Goal: Transaction & Acquisition: Purchase product/service

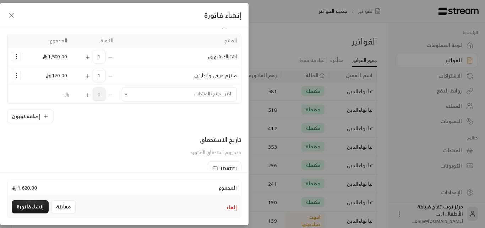
scroll to position [25, 0]
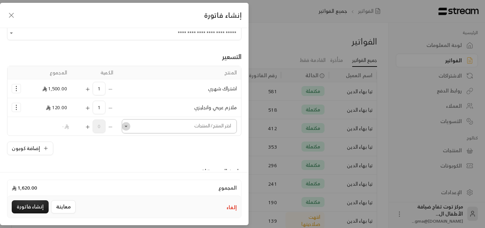
click at [130, 127] on icon "Open" at bounding box center [126, 126] width 7 height 7
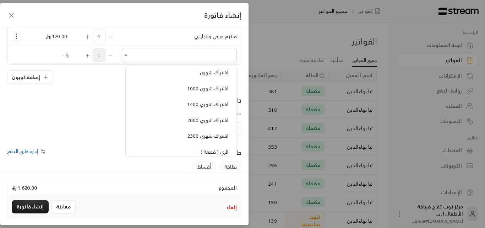
scroll to position [604, 0]
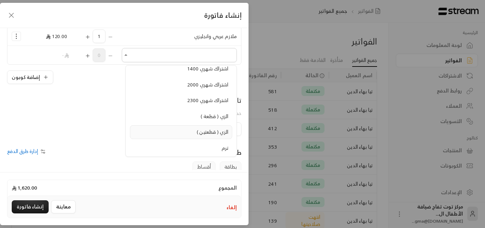
click at [199, 130] on span "الزي ( قطعتين )" at bounding box center [213, 131] width 32 height 9
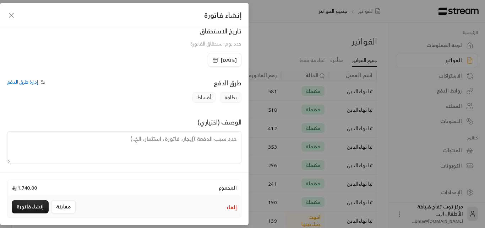
scroll to position [186, 0]
click at [201, 136] on textarea at bounding box center [124, 145] width 234 height 32
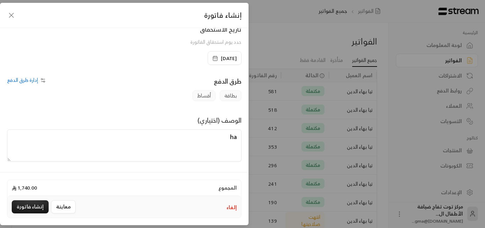
type textarea "h"
click at [71, 136] on textarea "اشتراك شهر للطفلة تيا من تاريخ [DATE] إلى تاريخ [DATE]" at bounding box center [124, 145] width 234 height 32
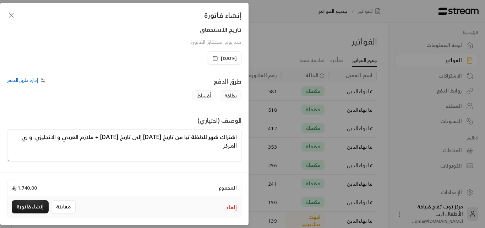
click at [27, 143] on textarea "اشتراك شهر للطفلة تيا من تاريخ [DATE] إلى تاريخ [DATE] + ملازم العربي و الانجلي…" at bounding box center [124, 145] width 234 height 32
click at [26, 139] on textarea "اشتراك شهر للطفلة تيا من تاريخ [DATE] إلى تاريخ [DATE] + ملازم العربي و الانجلي…" at bounding box center [124, 145] width 234 height 32
type textarea "اشتراك شهر للطفلة تيا من تاريخ [DATE] إلى تاريخ [DATE] + ملازم العربي و الإنجلي…"
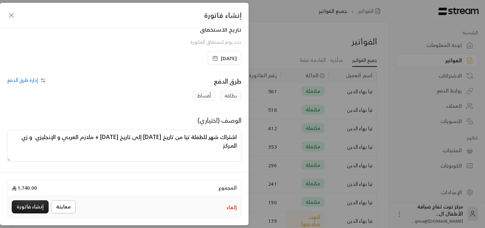
click at [65, 203] on button "معاينة" at bounding box center [63, 206] width 25 height 13
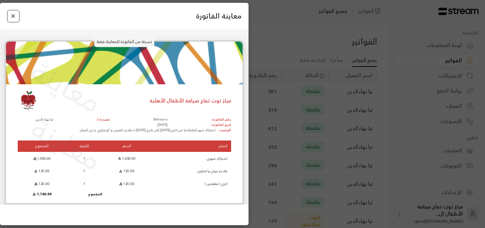
click at [12, 13] on button "Close" at bounding box center [13, 16] width 12 height 12
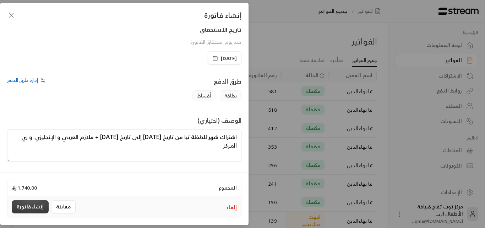
click at [31, 204] on button "إنشاء فاتورة" at bounding box center [30, 206] width 37 height 13
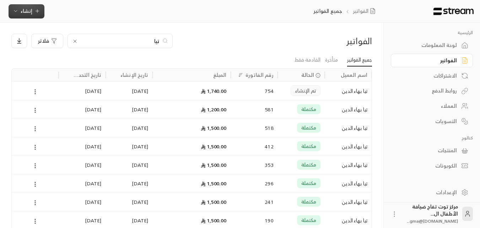
scroll to position [0, 0]
click at [422, 62] on div "الفواتير" at bounding box center [427, 60] width 57 height 7
click at [73, 41] on icon at bounding box center [75, 42] width 6 height 6
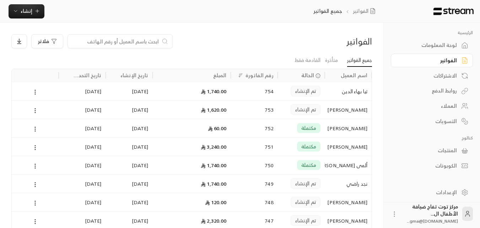
click at [132, 41] on input at bounding box center [115, 41] width 87 height 8
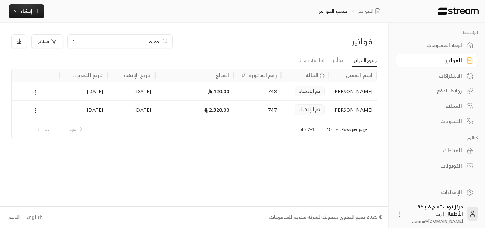
type input "حمزه"
click at [76, 39] on icon at bounding box center [75, 42] width 6 height 6
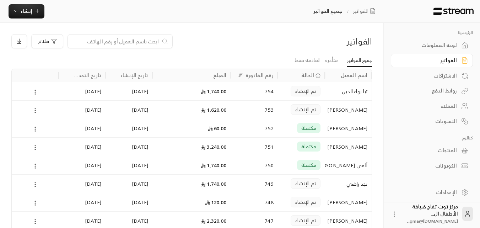
click at [99, 42] on input at bounding box center [115, 41] width 87 height 8
click at [271, 33] on div "الفواتير فلاتر جميع الفواتير متأخرة القادمة فقط اسم العميل الحالة رقم الفاتورة …" at bounding box center [191, 161] width 383 height 276
click at [445, 104] on div "العملاء" at bounding box center [427, 105] width 57 height 7
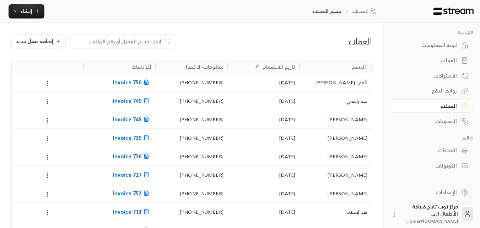
click at [445, 104] on div "العملاء" at bounding box center [427, 105] width 57 height 7
click at [46, 42] on span "إضافة عميل جديد" at bounding box center [34, 41] width 37 height 5
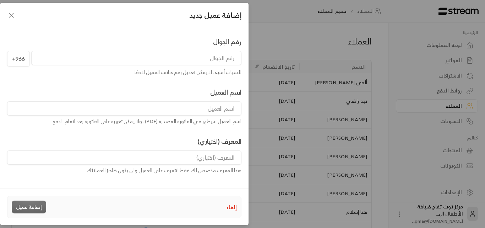
click at [189, 61] on input "tel" at bounding box center [136, 58] width 210 height 14
type input "568555291"
click at [189, 105] on input at bounding box center [124, 108] width 234 height 14
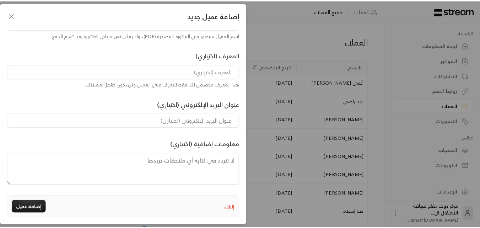
scroll to position [94, 0]
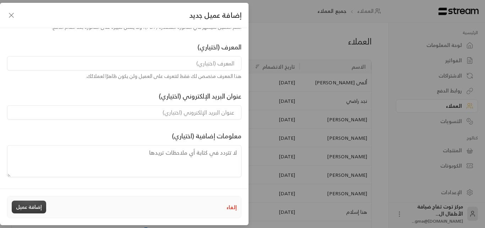
type input "[PERSON_NAME]"
click at [36, 205] on button "إضافة عميل" at bounding box center [29, 206] width 34 height 13
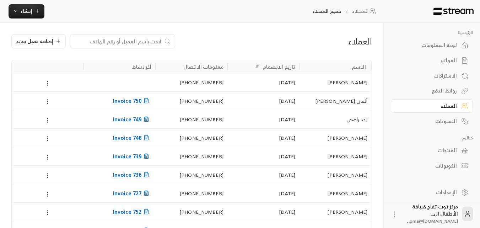
click at [120, 42] on input at bounding box center [118, 41] width 87 height 8
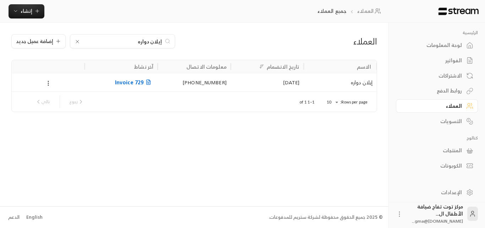
type input "إيلان دواره"
click at [348, 80] on div "إيلان دواره" at bounding box center [340, 82] width 65 height 18
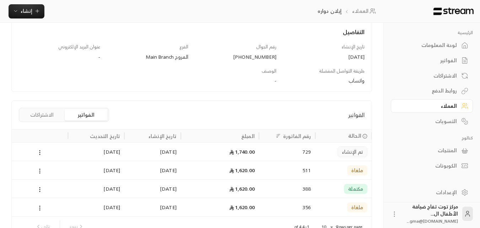
scroll to position [129, 0]
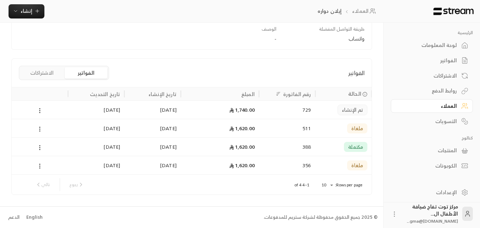
click at [245, 131] on div "1,620.00" at bounding box center [220, 128] width 70 height 18
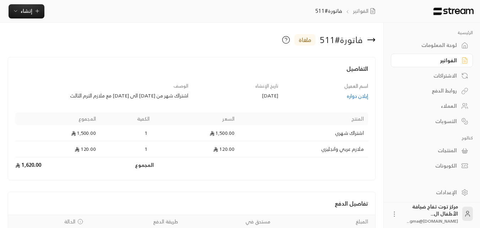
click at [370, 41] on icon at bounding box center [371, 40] width 9 height 9
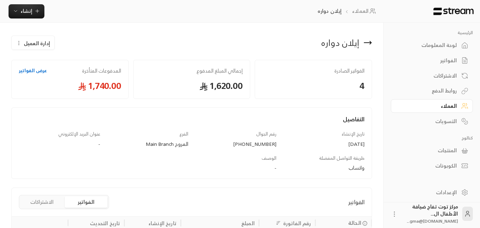
click at [435, 58] on div "الفواتير" at bounding box center [427, 60] width 57 height 7
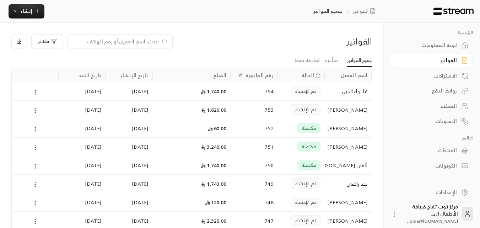
click at [134, 40] on input at bounding box center [115, 41] width 87 height 8
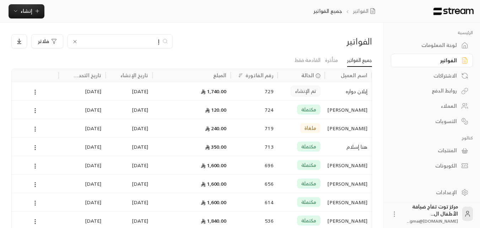
type input "إ"
click at [288, 89] on div "تم الإنشاء" at bounding box center [301, 91] width 38 height 18
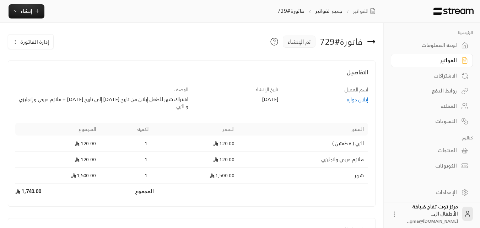
click at [351, 97] on div "إيلان دواره" at bounding box center [326, 99] width 83 height 7
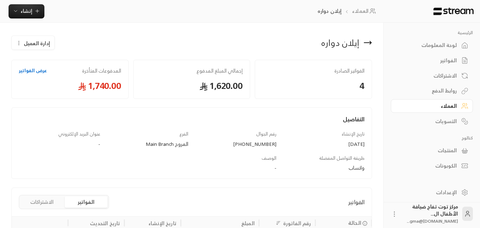
click at [15, 44] on button "إدارة العميل" at bounding box center [33, 43] width 43 height 14
click at [129, 40] on div "إدارة العميل تعديل حذف" at bounding box center [100, 42] width 184 height 17
click at [42, 43] on span "إدارة العميل" at bounding box center [37, 42] width 26 height 7
click at [56, 64] on span "تعديل" at bounding box center [50, 64] width 11 height 6
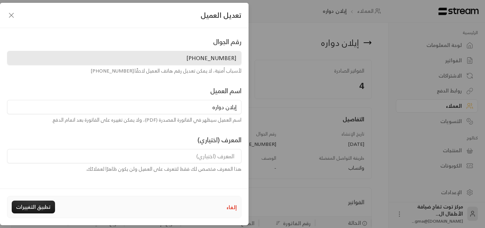
click at [209, 109] on input "إيلان دواره" at bounding box center [124, 107] width 234 height 14
type input "إيلان دواره (القديم)"
click at [25, 210] on button "تطبيق التغييرات" at bounding box center [33, 206] width 43 height 13
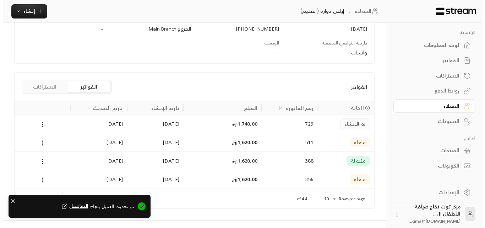
scroll to position [129, 0]
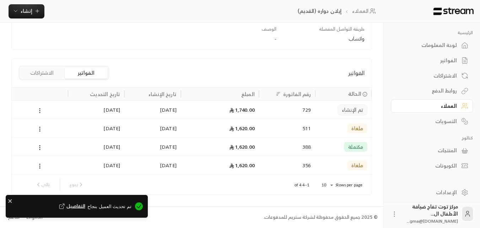
click at [37, 110] on icon at bounding box center [40, 110] width 6 height 6
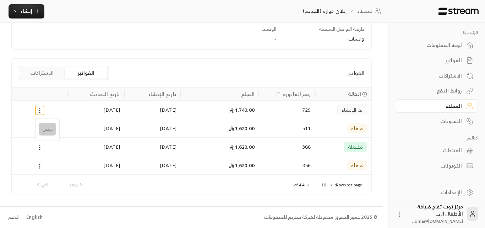
click at [46, 131] on li "عرض" at bounding box center [47, 129] width 17 height 13
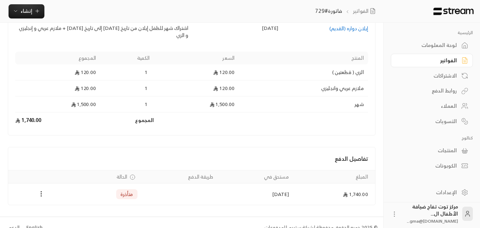
scroll to position [81, 0]
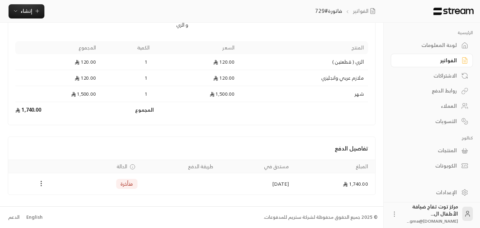
click at [40, 187] on button "Payments" at bounding box center [41, 183] width 9 height 9
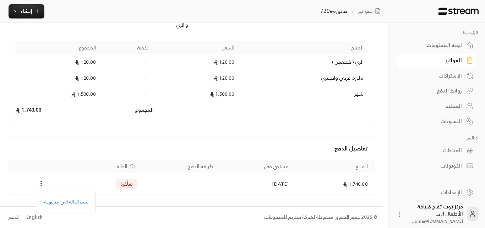
click at [233, 157] on div at bounding box center [242, 114] width 485 height 228
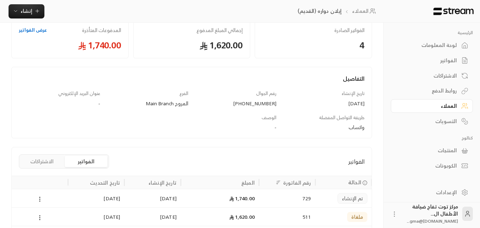
scroll to position [129, 0]
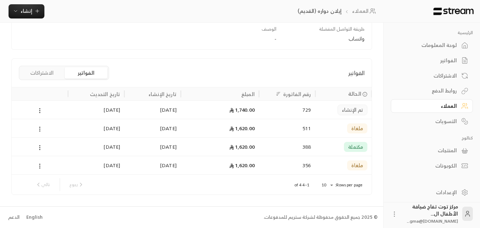
click at [352, 110] on span "تم الإنشاء" at bounding box center [352, 109] width 21 height 7
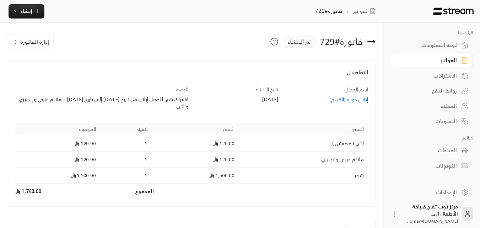
click at [36, 43] on span "إدارة الفاتورة" at bounding box center [34, 41] width 29 height 9
click at [50, 76] on span "إلغاء" at bounding box center [49, 75] width 8 height 6
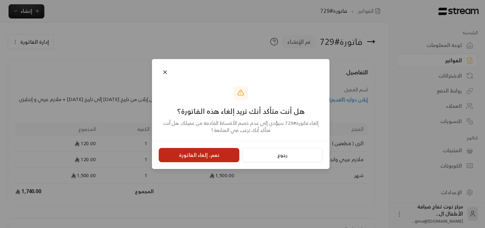
click at [217, 153] on button "نعم، إلغاء الفاتورة" at bounding box center [199, 155] width 81 height 14
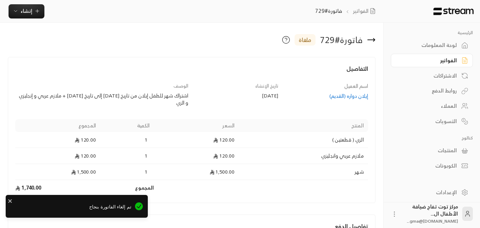
click at [443, 68] on div "الاشتراكات" at bounding box center [432, 74] width 82 height 15
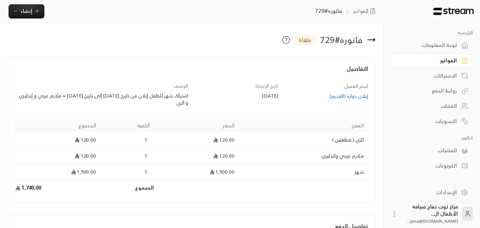
click at [434, 63] on div "الفواتير" at bounding box center [427, 60] width 57 height 7
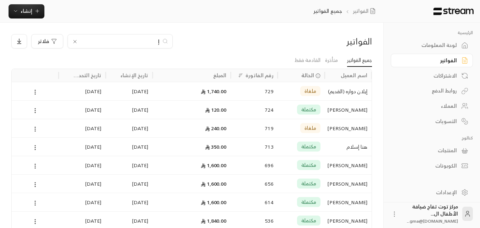
click at [145, 43] on input "إ" at bounding box center [120, 41] width 79 height 8
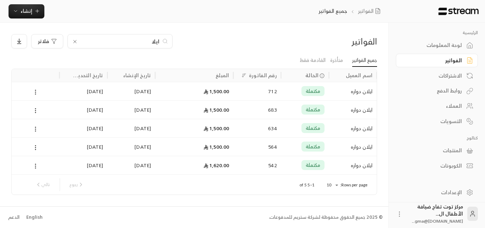
type input "ايلا"
click at [217, 96] on div "1,500.00" at bounding box center [194, 91] width 70 height 18
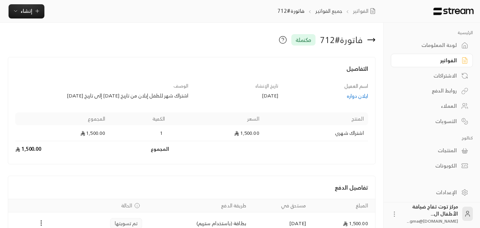
click at [356, 94] on div "ايلان دواره" at bounding box center [326, 95] width 83 height 7
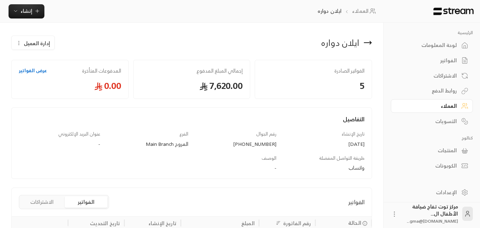
scroll to position [142, 0]
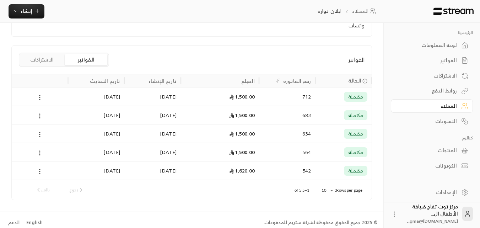
click at [162, 96] on div "[DATE]" at bounding box center [153, 96] width 48 height 18
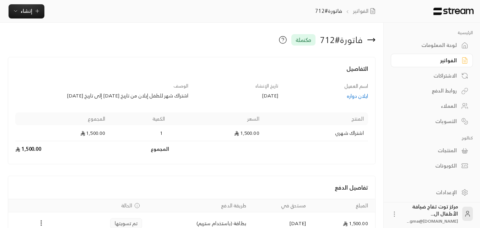
click at [116, 96] on div "اشتراك شهر للطفل إيلان من تاريخ [DATE] إلى تاريخ [DATE]" at bounding box center [101, 95] width 173 height 7
click at [370, 37] on icon at bounding box center [371, 40] width 9 height 9
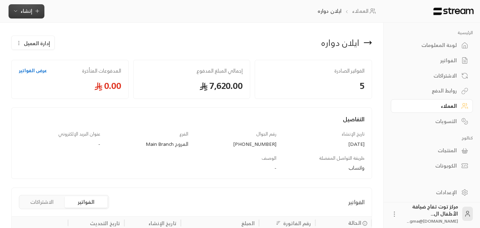
click at [36, 14] on span "إنشاء" at bounding box center [26, 10] width 27 height 9
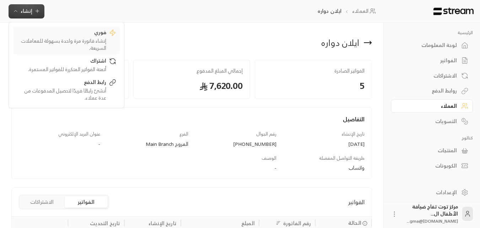
click at [80, 37] on div "إنشاء فاتورة مرة واحدة بسهولة للمعاملات السريعة." at bounding box center [61, 44] width 89 height 14
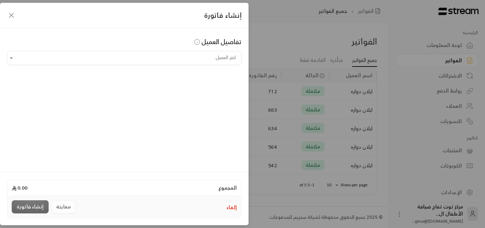
click at [272, 41] on div "إنشاء فاتورة تفاصيل العميل اختر العميل اختر العميل المجموع 0.00 إلغاء معاينة إن…" at bounding box center [242, 114] width 485 height 228
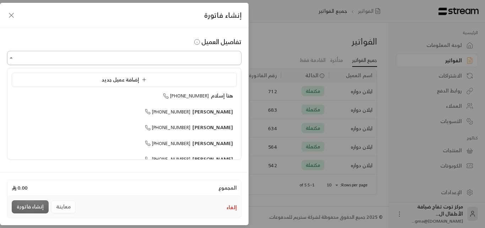
click at [212, 61] on input "اختر العميل" at bounding box center [124, 58] width 234 height 12
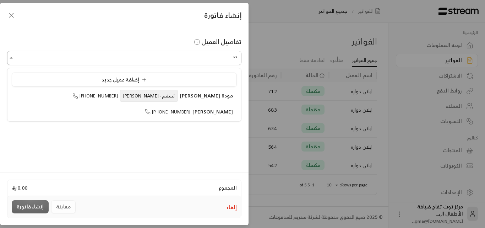
type input "*"
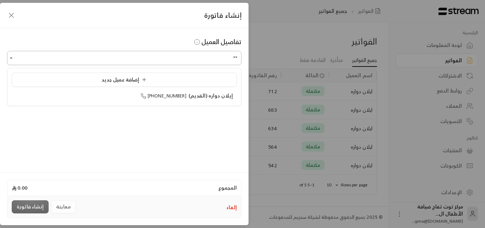
type input "*"
click at [221, 96] on span "ايلان دواره" at bounding box center [220, 95] width 25 height 9
type input "**********"
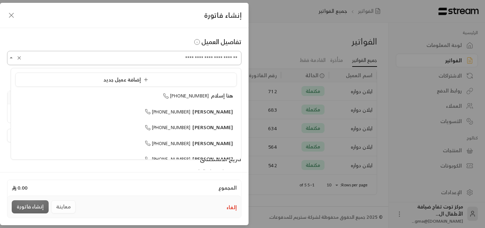
scroll to position [244, 0]
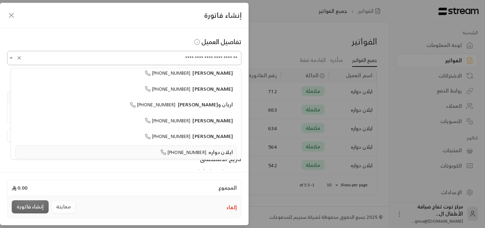
drag, startPoint x: 167, startPoint y: 57, endPoint x: 181, endPoint y: 59, distance: 14.4
click at [181, 59] on input "**********" at bounding box center [124, 58] width 234 height 12
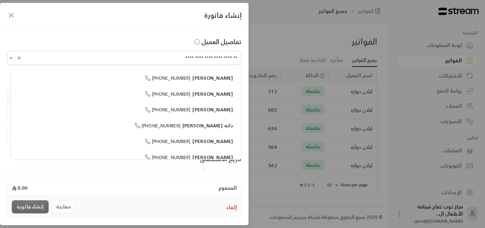
scroll to position [670, 0]
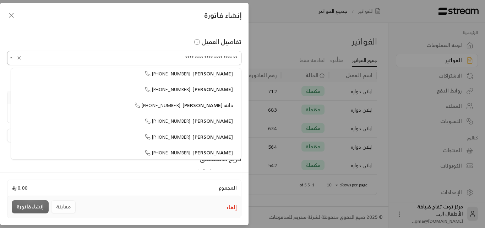
click at [23, 56] on button "Clear" at bounding box center [19, 58] width 9 height 9
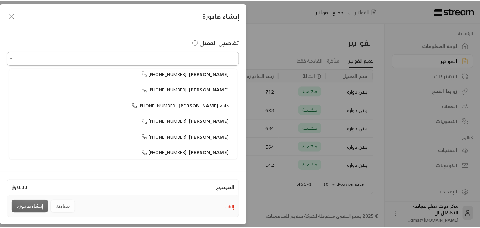
scroll to position [0, 0]
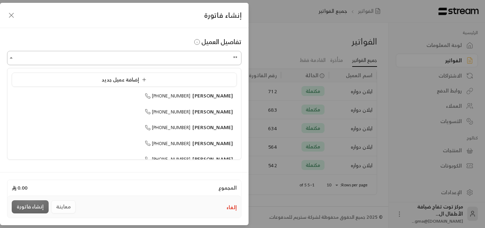
type input "*"
click at [11, 15] on icon "button" at bounding box center [11, 15] width 9 height 9
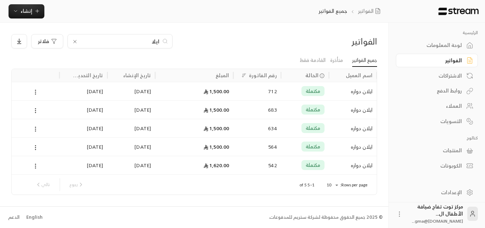
click at [360, 92] on div "ايلان دواره" at bounding box center [352, 91] width 39 height 18
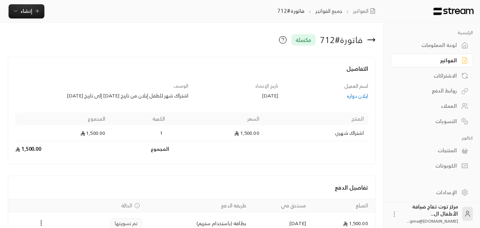
click at [368, 38] on icon at bounding box center [371, 40] width 9 height 9
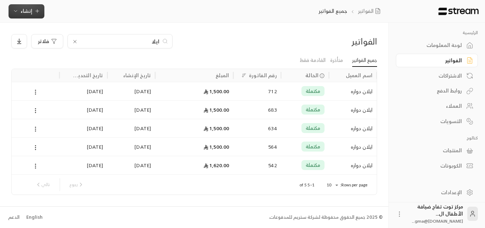
click at [32, 15] on button "إنشاء" at bounding box center [27, 11] width 36 height 14
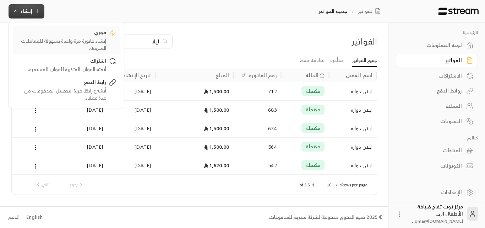
click at [84, 40] on div "إنشاء فاتورة مرة واحدة بسهولة للمعاملات السريعة." at bounding box center [61, 44] width 89 height 14
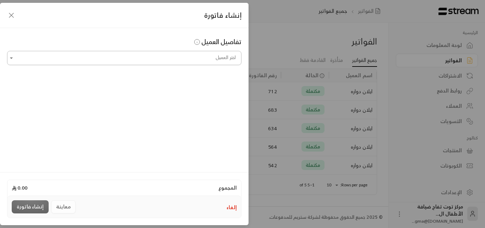
click at [92, 55] on input "اختر العميل" at bounding box center [124, 58] width 234 height 12
click at [132, 94] on div "ايلان دواره [PHONE_NUMBER]" at bounding box center [124, 95] width 217 height 7
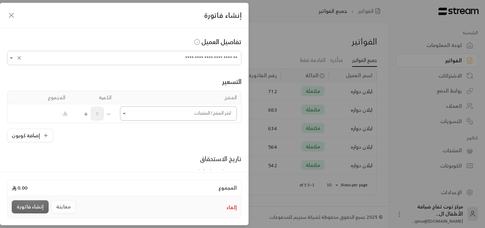
type input "**********"
click at [128, 118] on input "اختر العميل" at bounding box center [178, 113] width 117 height 12
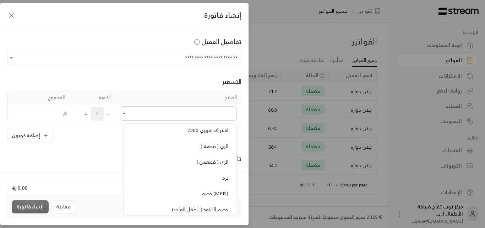
scroll to position [639, 0]
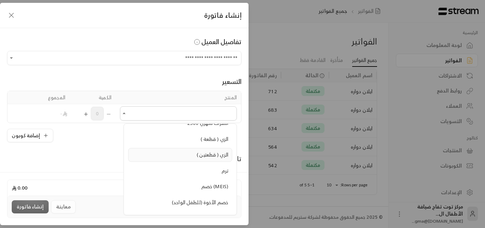
click at [207, 155] on span "الزي ( قطعتين )" at bounding box center [213, 154] width 32 height 9
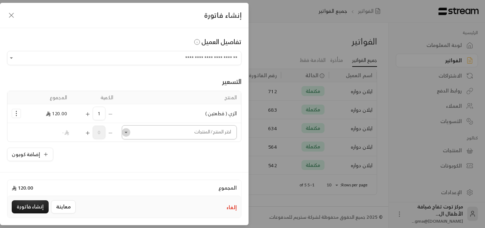
click at [128, 132] on icon "Open" at bounding box center [126, 132] width 7 height 7
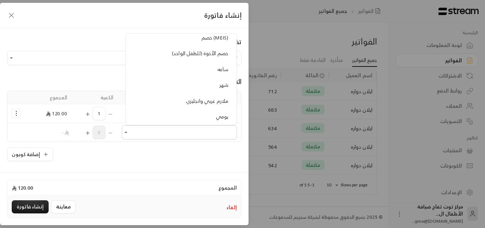
scroll to position [710, 0]
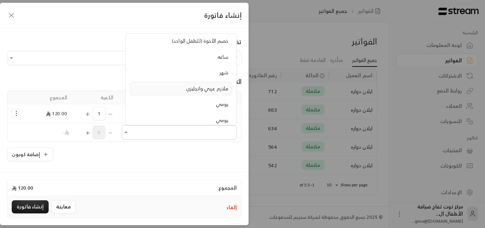
click at [185, 86] on div "ملازم عربي وانجليزي" at bounding box center [181, 88] width 94 height 7
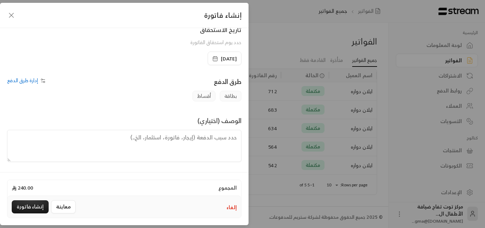
scroll to position [167, 0]
click at [165, 138] on textarea at bounding box center [124, 145] width 234 height 32
type textarea "رسوم ملازم العربي و الانجليزي و زي المركز"
click at [36, 203] on button "إنشاء فاتورة" at bounding box center [30, 206] width 37 height 13
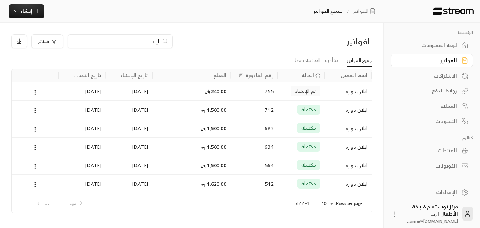
click at [222, 111] on div "1,500.00" at bounding box center [192, 109] width 70 height 18
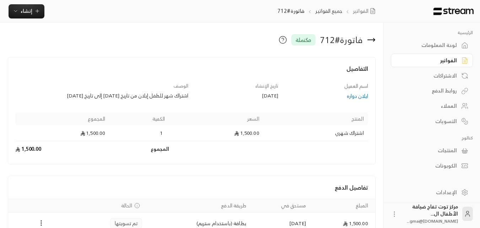
click at [370, 39] on icon at bounding box center [371, 40] width 9 height 9
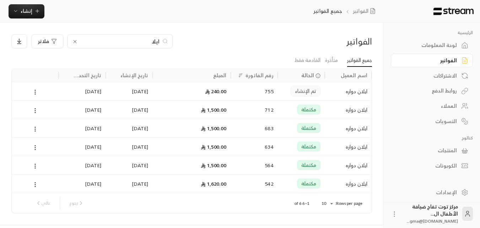
click at [447, 106] on div "العملاء" at bounding box center [427, 105] width 57 height 7
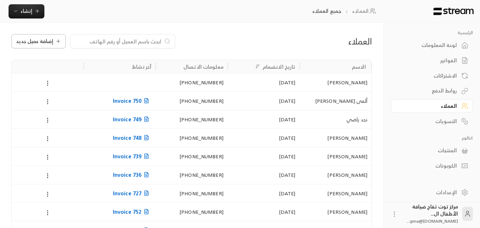
click at [37, 42] on span "إضافة عميل جديد" at bounding box center [34, 41] width 37 height 5
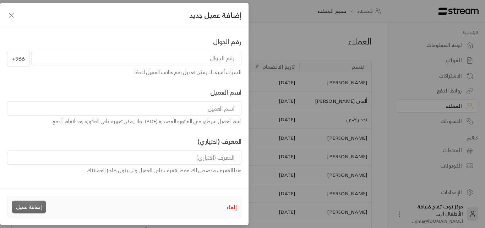
click at [152, 62] on input "tel" at bounding box center [136, 58] width 210 height 14
click at [163, 60] on input "tel" at bounding box center [136, 58] width 210 height 14
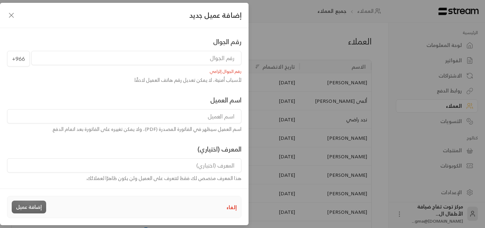
click at [163, 59] on input "tel" at bounding box center [136, 58] width 210 height 14
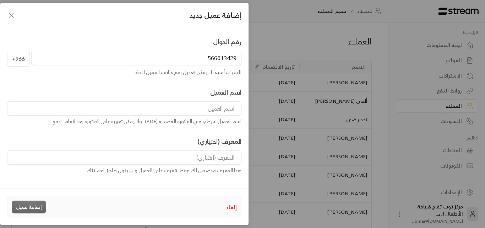
type input "566013429"
click at [223, 108] on input at bounding box center [124, 108] width 234 height 14
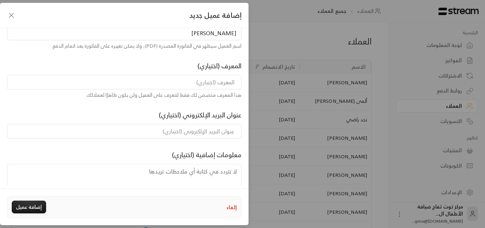
scroll to position [94, 0]
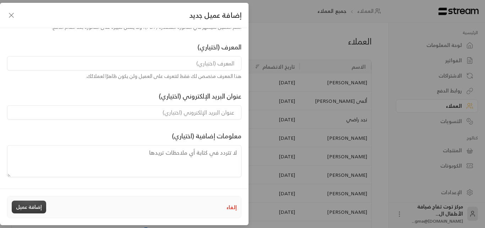
type input "[PERSON_NAME]"
click at [27, 203] on button "إضافة عميل" at bounding box center [29, 206] width 34 height 13
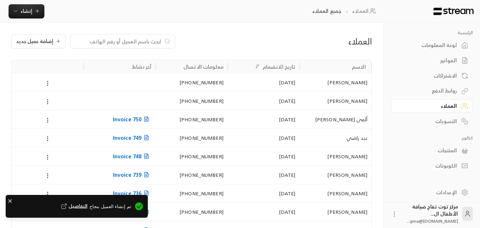
click at [132, 44] on input at bounding box center [118, 41] width 87 height 8
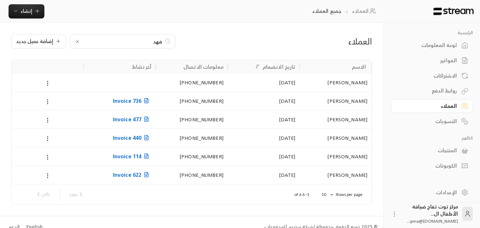
type input "فهد"
click at [75, 39] on icon at bounding box center [78, 42] width 6 height 6
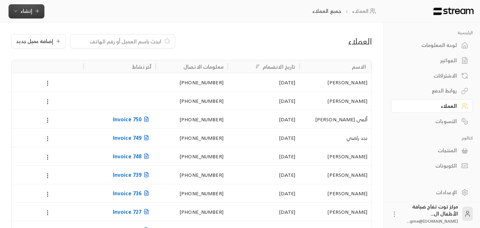
click at [37, 15] on button "إنشاء" at bounding box center [27, 11] width 36 height 14
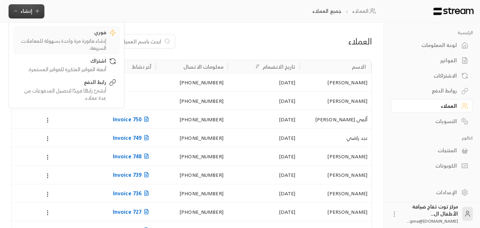
click at [81, 34] on div "فوري" at bounding box center [61, 33] width 89 height 9
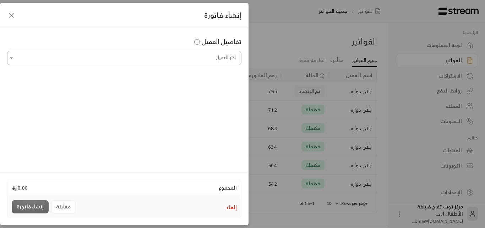
click at [106, 52] on input "اختر العميل" at bounding box center [124, 58] width 234 height 12
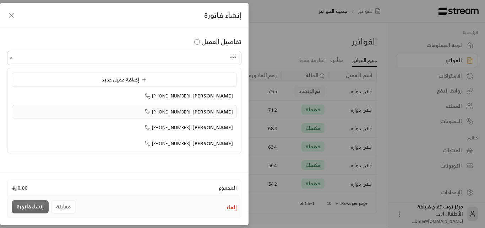
click at [212, 114] on span "[PERSON_NAME]" at bounding box center [212, 111] width 40 height 9
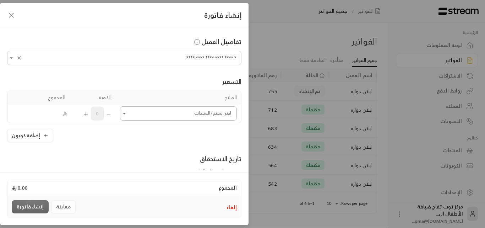
click at [127, 114] on icon "Open" at bounding box center [124, 113] width 7 height 7
type input "**********"
click at [220, 152] on span "1800" at bounding box center [223, 153] width 12 height 9
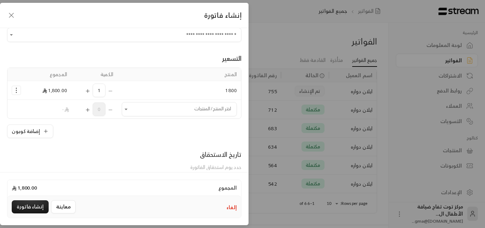
scroll to position [36, 0]
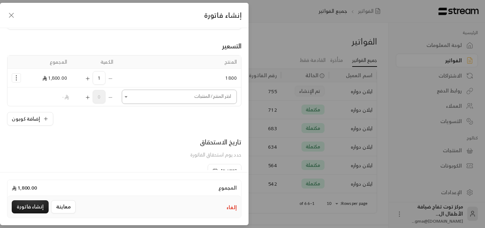
click at [130, 100] on button "Open" at bounding box center [126, 96] width 9 height 9
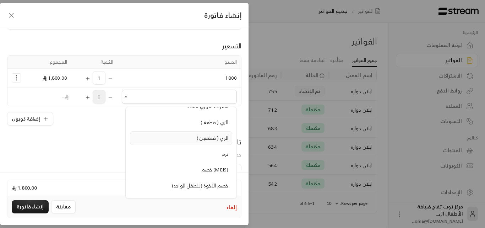
click at [208, 139] on span "الزي ( قطعتين )" at bounding box center [213, 137] width 32 height 9
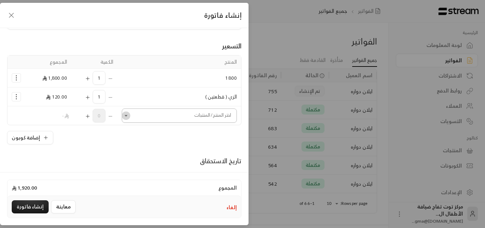
click at [126, 114] on icon "Open" at bounding box center [126, 115] width 7 height 7
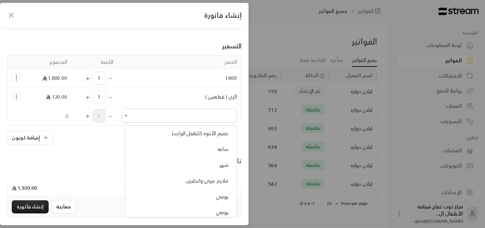
scroll to position [746, 0]
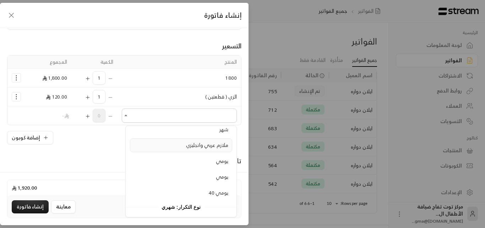
click at [198, 145] on span "ملازم عربي وانجليزي" at bounding box center [207, 144] width 42 height 9
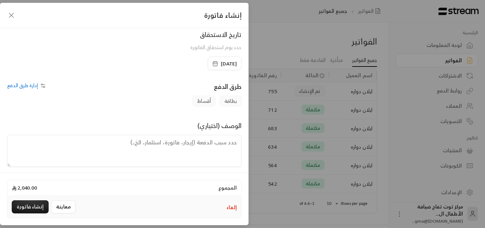
scroll to position [186, 0]
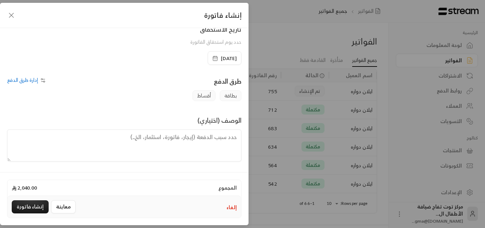
click at [221, 58] on span "[DATE]" at bounding box center [229, 58] width 16 height 7
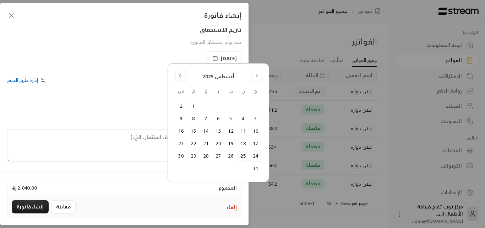
click at [256, 157] on button "24" at bounding box center [256, 156] width 12 height 12
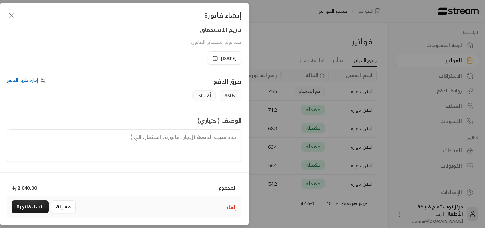
click at [183, 147] on textarea at bounding box center [124, 145] width 234 height 32
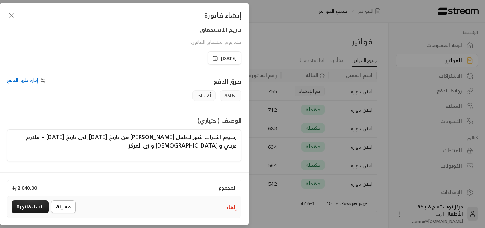
type textarea "رسوم اشتراك شهر للطفل [PERSON_NAME] من تاريخ [DATE] إلى تاريخ [DATE] + ملازم عر…"
click at [56, 206] on button "معاينة" at bounding box center [63, 206] width 25 height 13
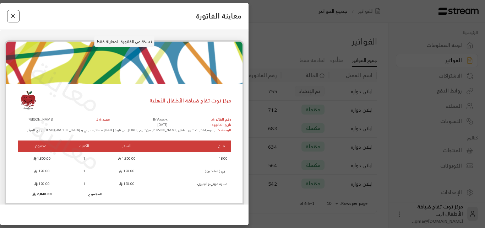
click at [11, 14] on button "Close" at bounding box center [13, 16] width 12 height 12
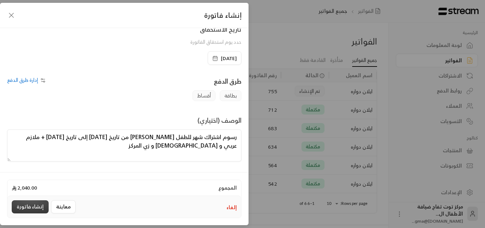
click at [24, 206] on button "إنشاء فاتورة" at bounding box center [30, 206] width 37 height 13
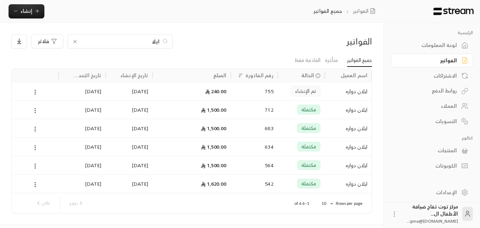
click at [76, 43] on icon at bounding box center [75, 42] width 6 height 6
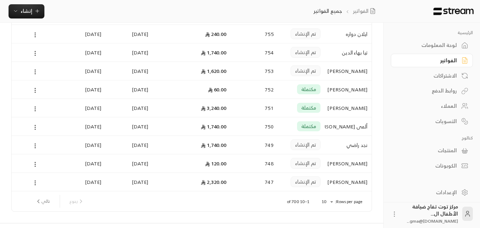
scroll to position [92, 0]
